Goal: Information Seeking & Learning: Find specific fact

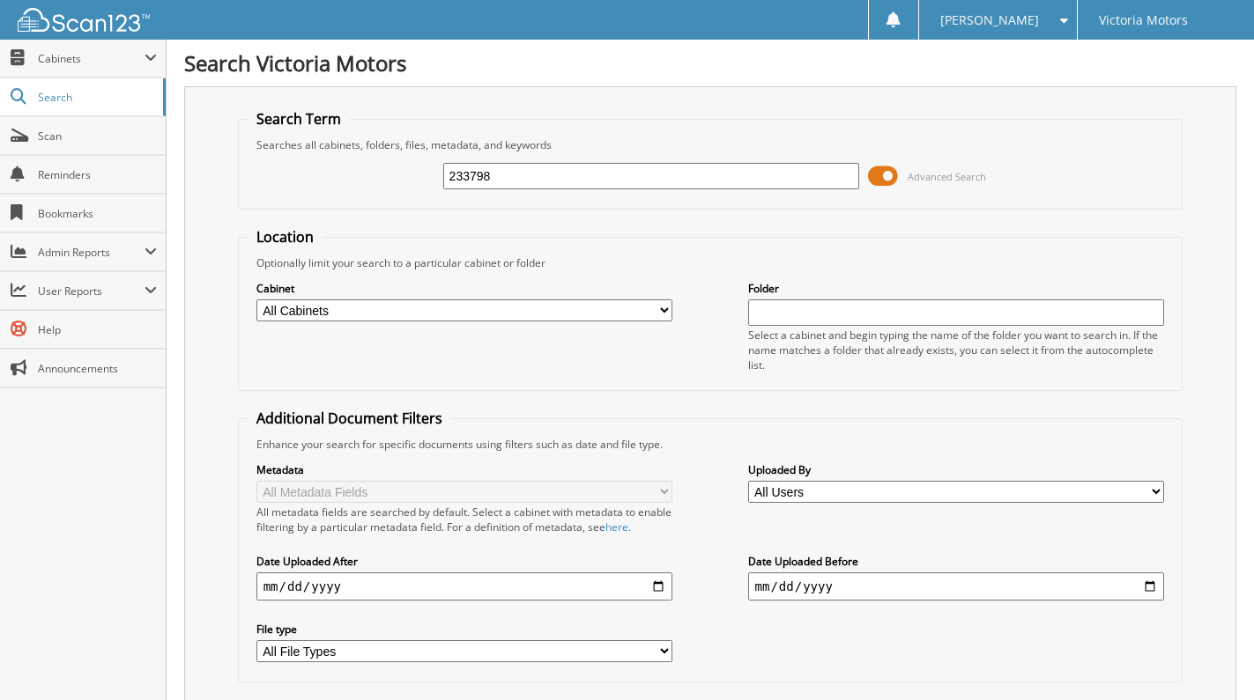
type input "233798"
click at [636, 170] on input "2327233798" at bounding box center [651, 176] width 417 height 26
click at [636, 169] on input "2327233798" at bounding box center [651, 176] width 417 height 26
type input "232743"
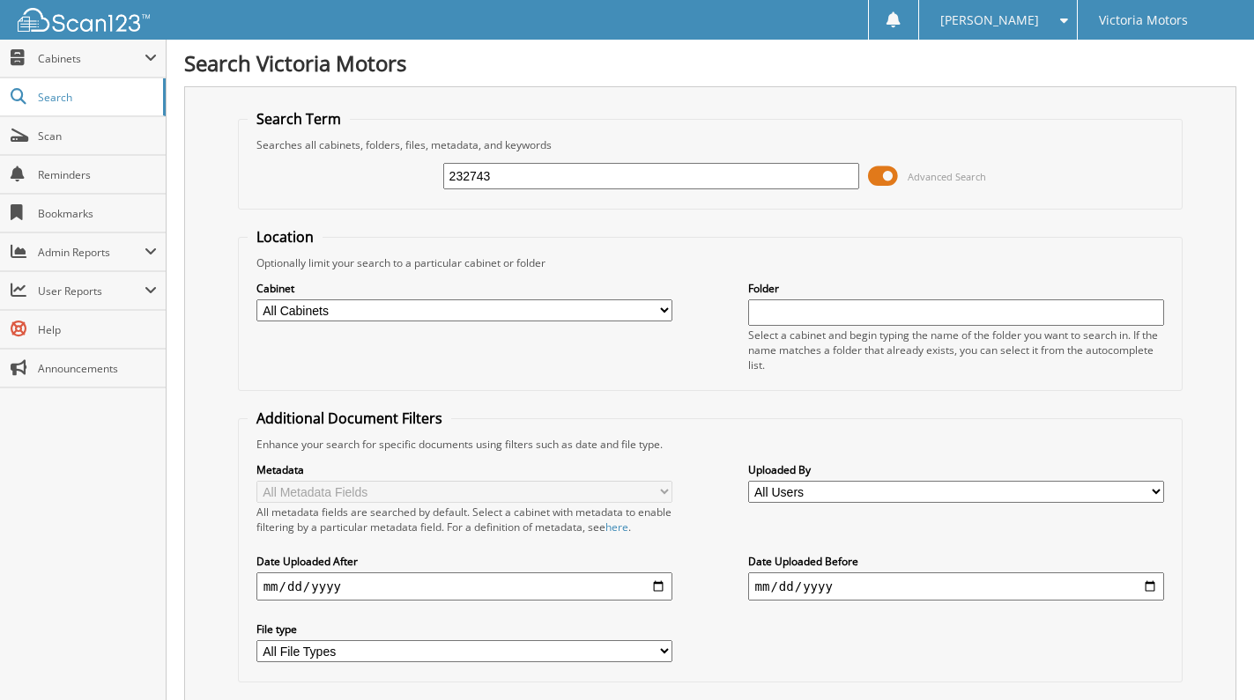
drag, startPoint x: 516, startPoint y: 178, endPoint x: -131, endPoint y: 122, distance: 649.9
click at [0, 122] on html "[PERSON_NAME] Settings Logout Victoria Motors Close Cabinets My Company Email A…" at bounding box center [627, 438] width 1254 height 876
type input "233393"
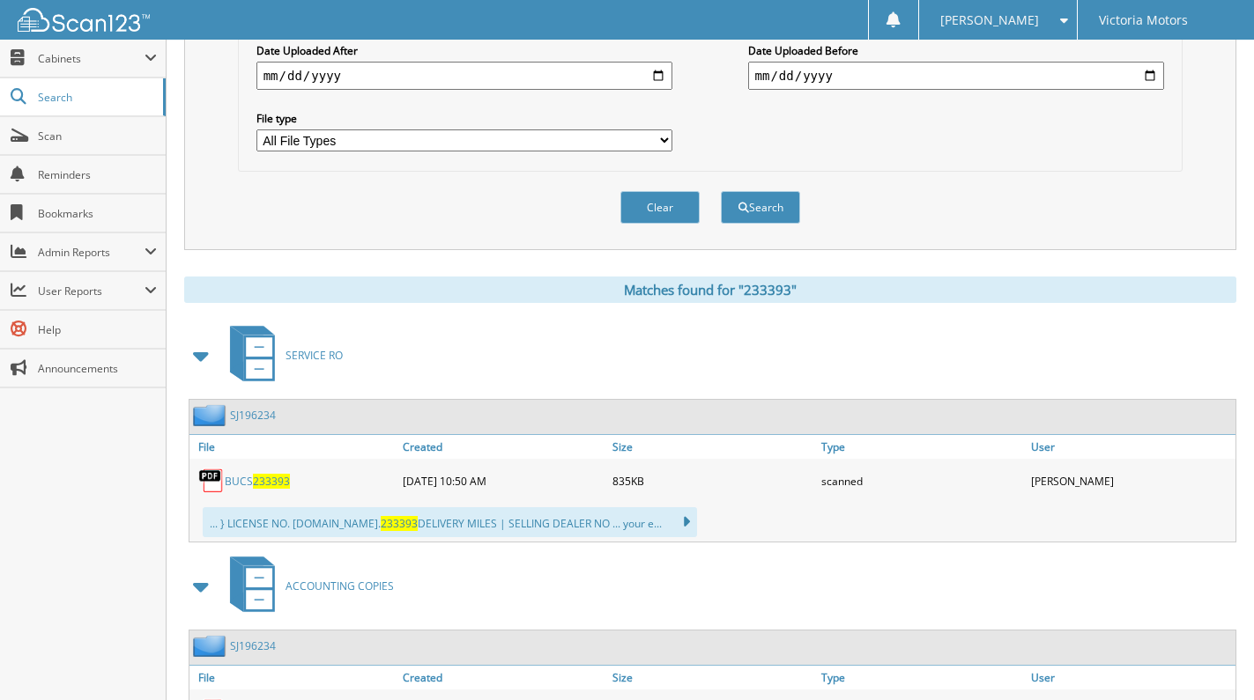
scroll to position [599, 0]
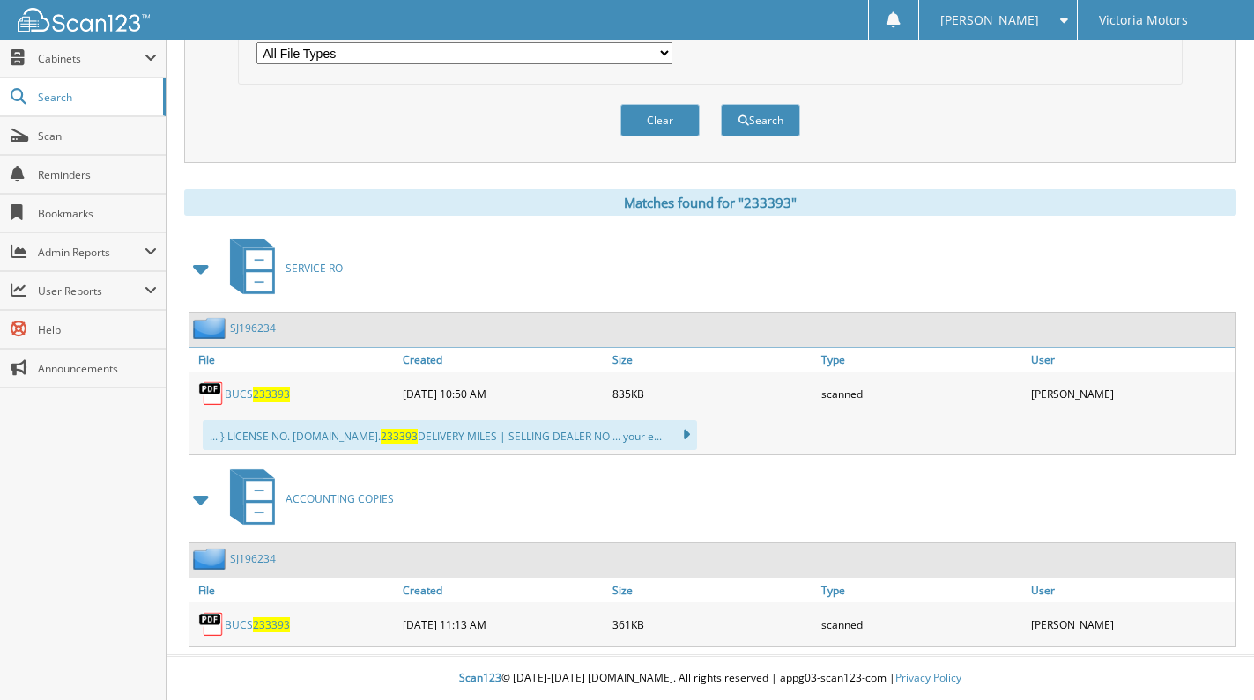
click at [274, 396] on span "233393" at bounding box center [271, 394] width 37 height 15
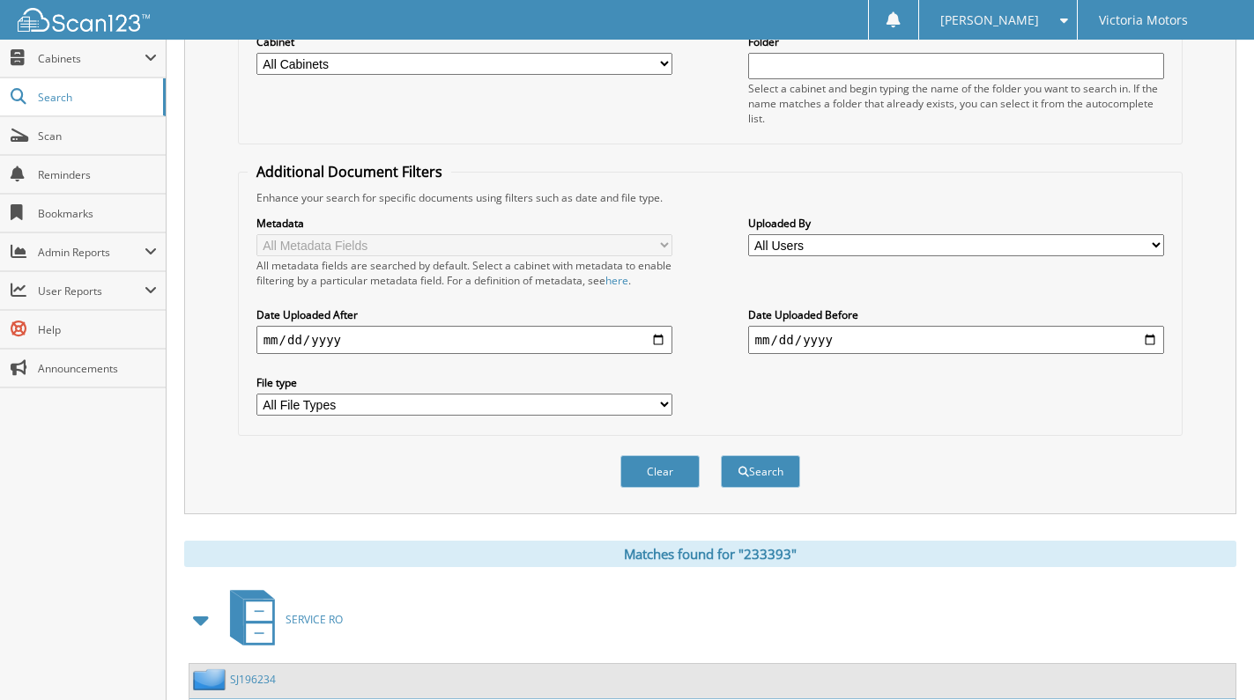
scroll to position [70, 0]
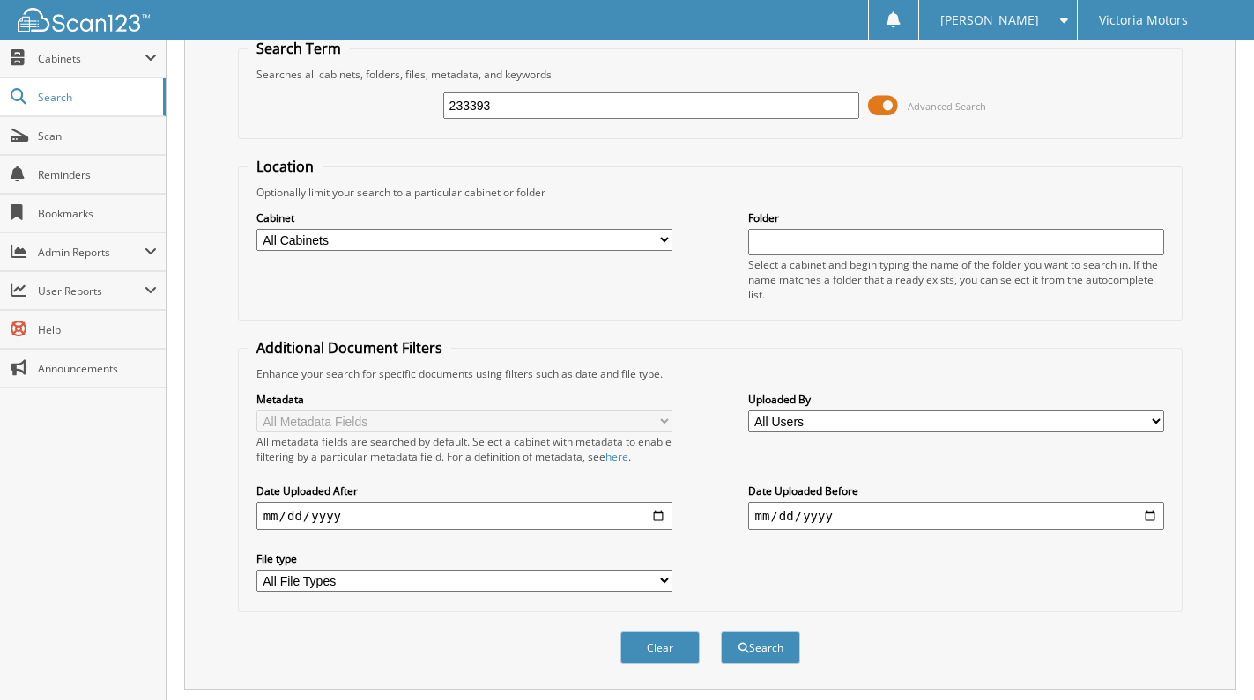
drag, startPoint x: 509, startPoint y: 109, endPoint x: 276, endPoint y: 110, distance: 233.5
click at [292, 111] on div "233393 Advanced Search" at bounding box center [711, 106] width 926 height 48
click at [653, 107] on input "233393" at bounding box center [651, 105] width 417 height 26
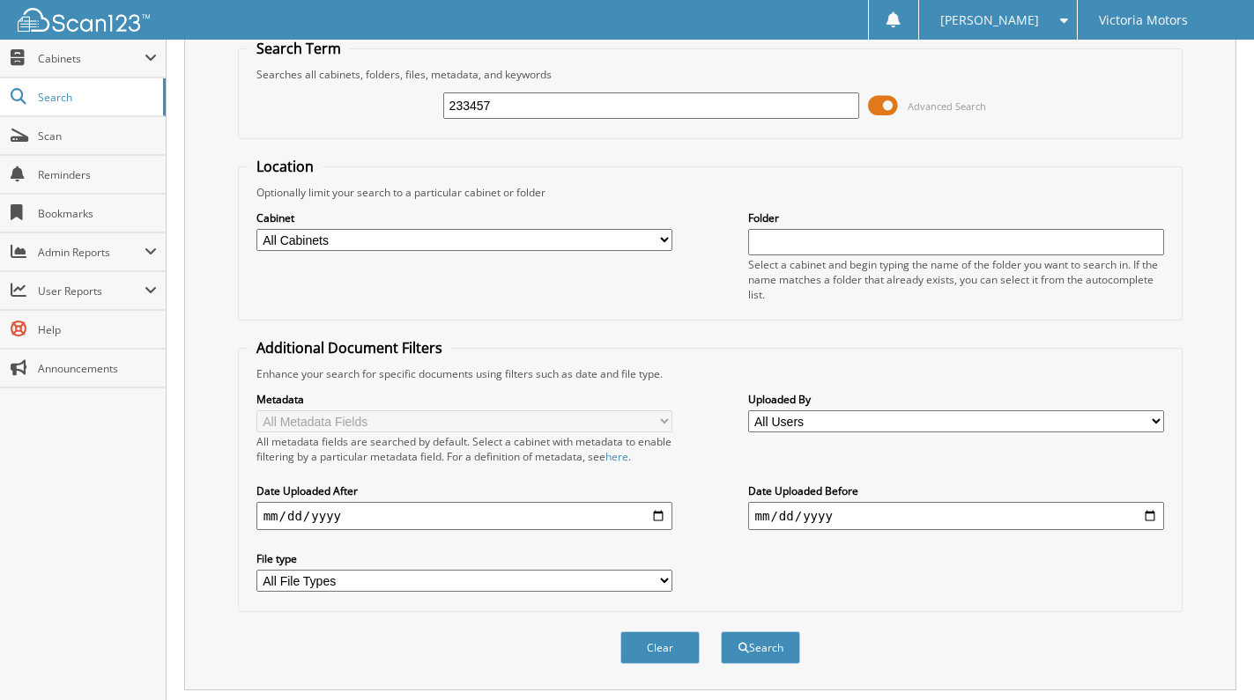
type input "233457"
click at [721, 632] on button "Search" at bounding box center [760, 648] width 79 height 33
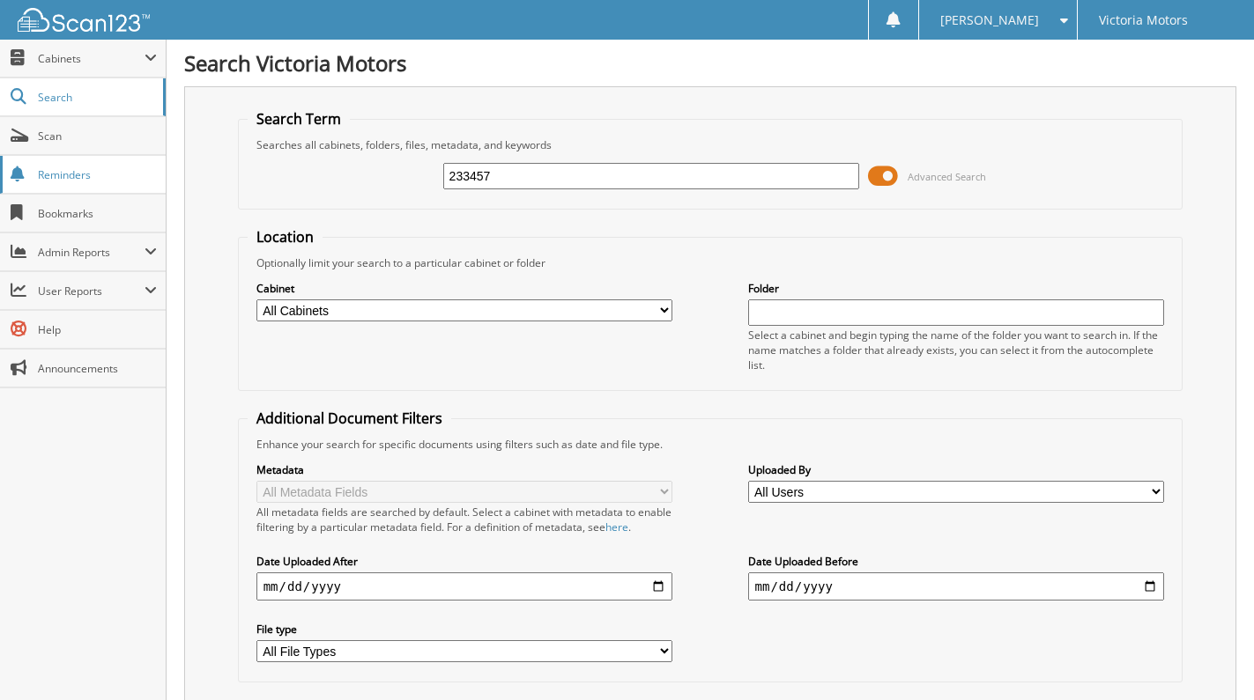
drag, startPoint x: 502, startPoint y: 174, endPoint x: 108, endPoint y: 172, distance: 393.8
click at [145, 184] on body "Megan H. Settings Logout Victoria Motors Close Cabinets" at bounding box center [627, 438] width 1254 height 876
type input "233743"
click at [504, 168] on input "233743" at bounding box center [651, 176] width 417 height 26
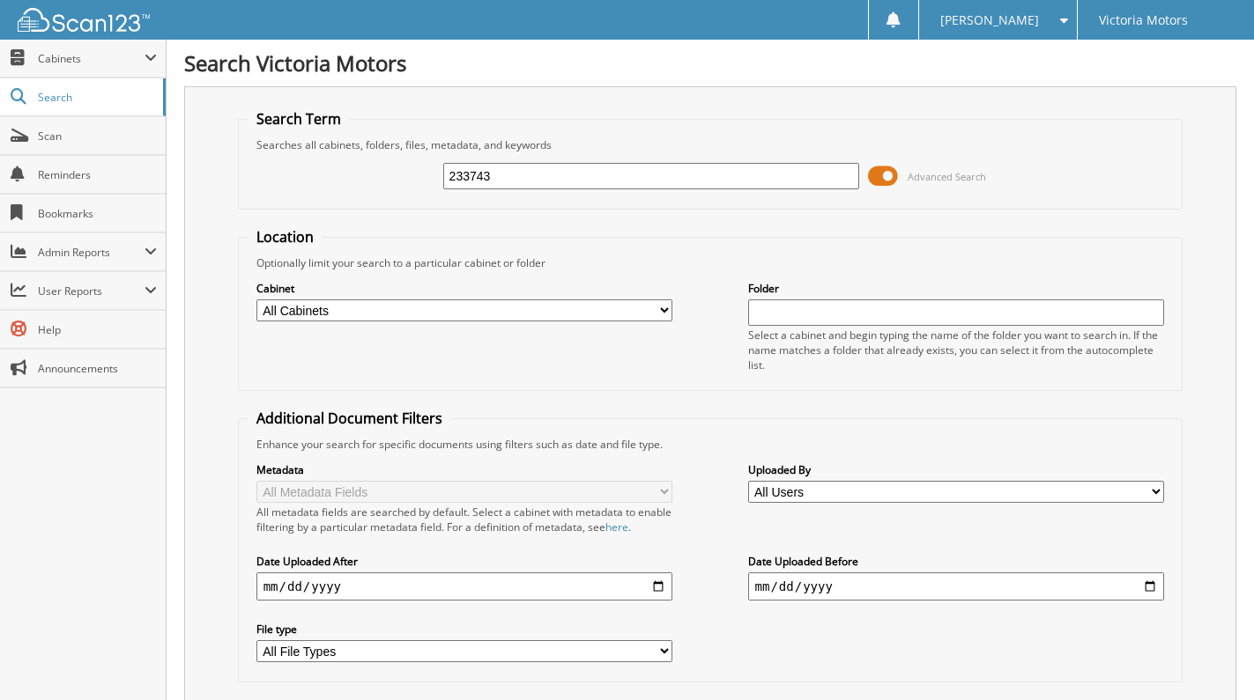
click at [507, 169] on input "233743" at bounding box center [651, 176] width 417 height 26
type input "233797"
drag, startPoint x: 517, startPoint y: 173, endPoint x: 53, endPoint y: 196, distance: 464.8
click at [53, 196] on body "Megan H. Settings Logout Victoria Motors Close Cabinets" at bounding box center [627, 438] width 1254 height 876
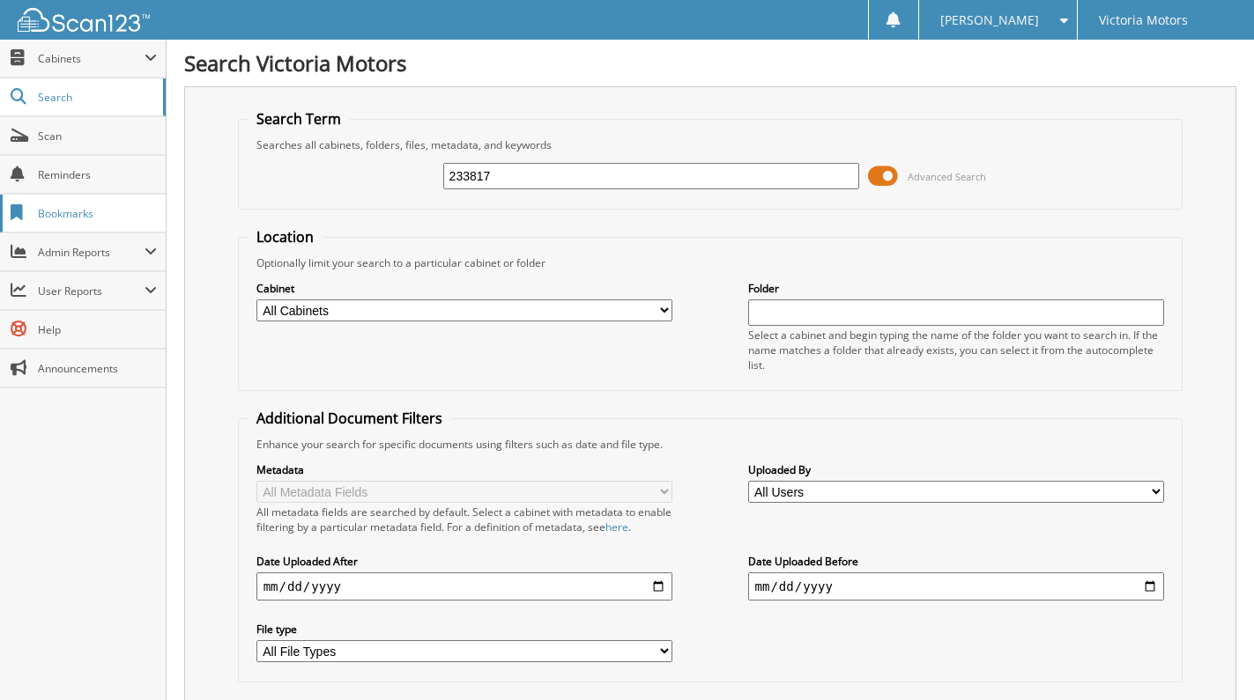
type input "233817"
